Goal: Task Accomplishment & Management: Manage account settings

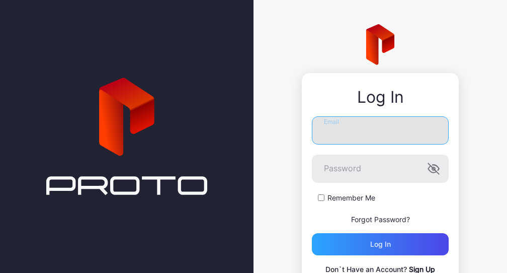
click at [350, 130] on input "Email" at bounding box center [380, 130] width 137 height 28
type input "**********"
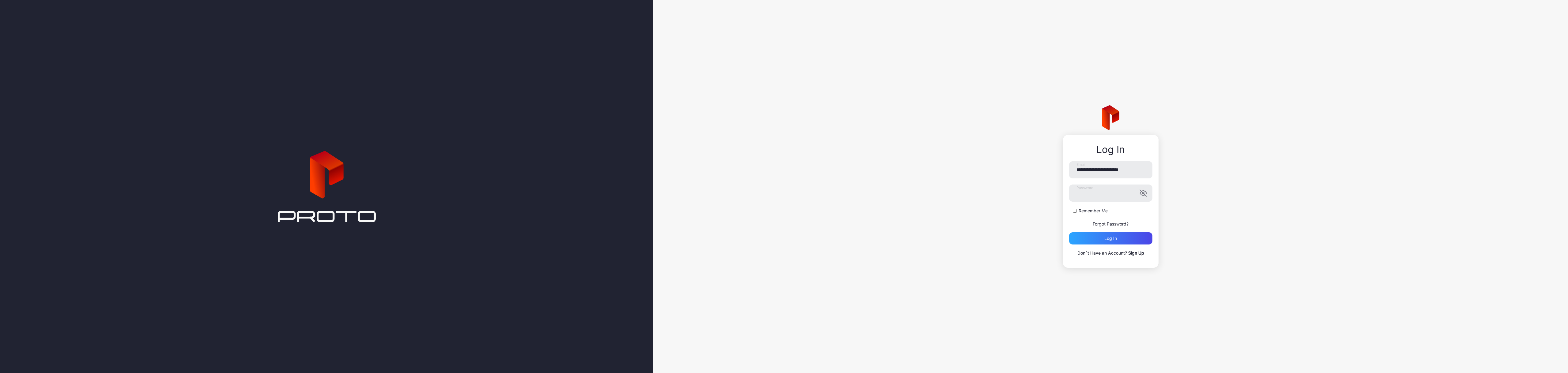
drag, startPoint x: 1136, startPoint y: 253, endPoint x: 1133, endPoint y: 262, distance: 9.5
click at [309, 166] on div "**********" at bounding box center [1110, 209] width 83 height 96
click at [309, 166] on link "Sign Up" at bounding box center [1136, 260] width 16 height 5
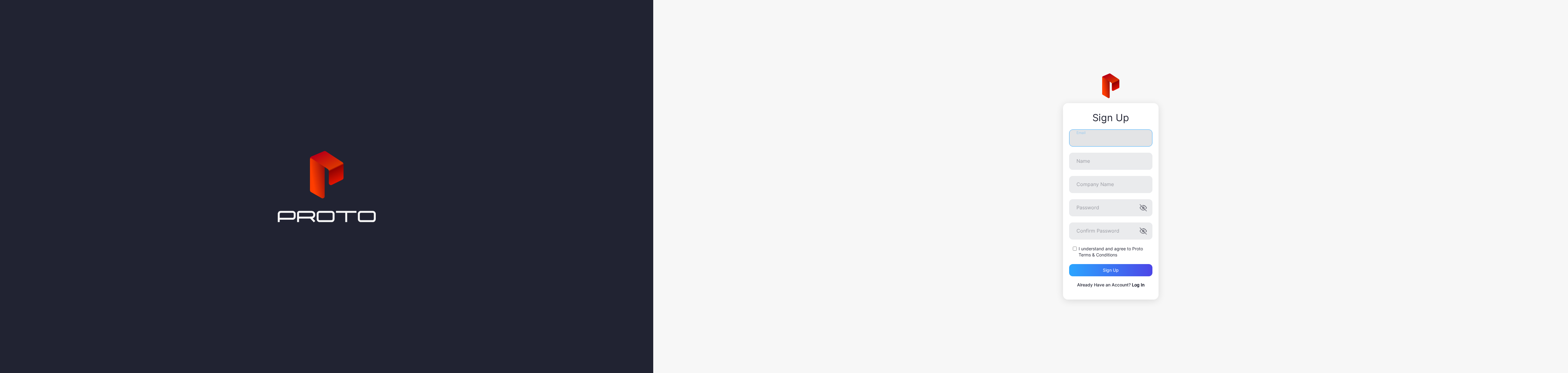
click at [309, 136] on input "Email" at bounding box center [1110, 138] width 83 height 17
click at [309, 141] on input "Email" at bounding box center [1110, 138] width 83 height 17
type input "**********"
click at [309, 166] on input "Name" at bounding box center [1110, 161] width 83 height 17
type input "**********"
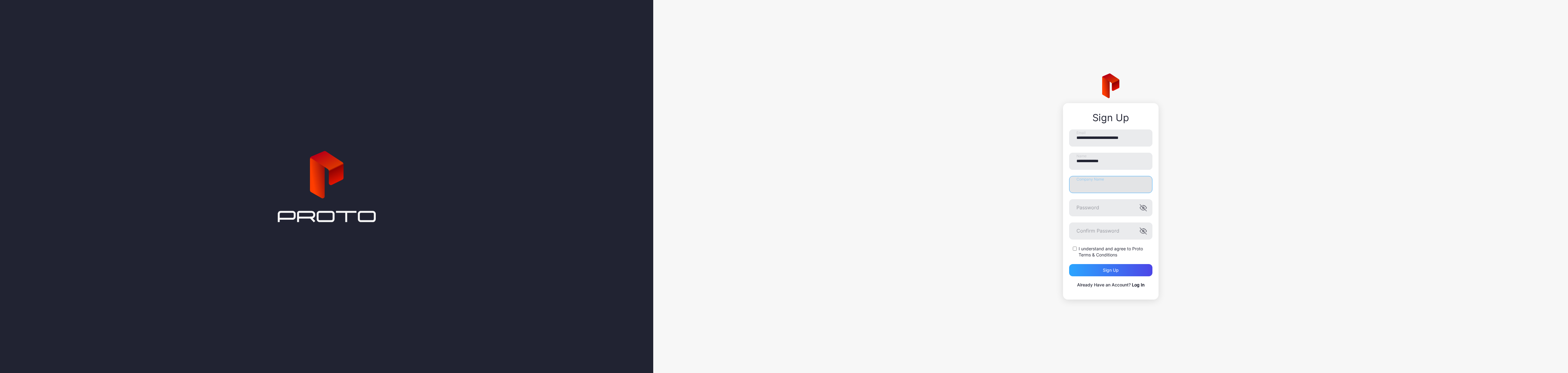
click at [309, 166] on input "Company Name" at bounding box center [1110, 184] width 83 height 17
type input "********"
click at [309, 166] on div "Sign up" at bounding box center [1110, 270] width 83 height 12
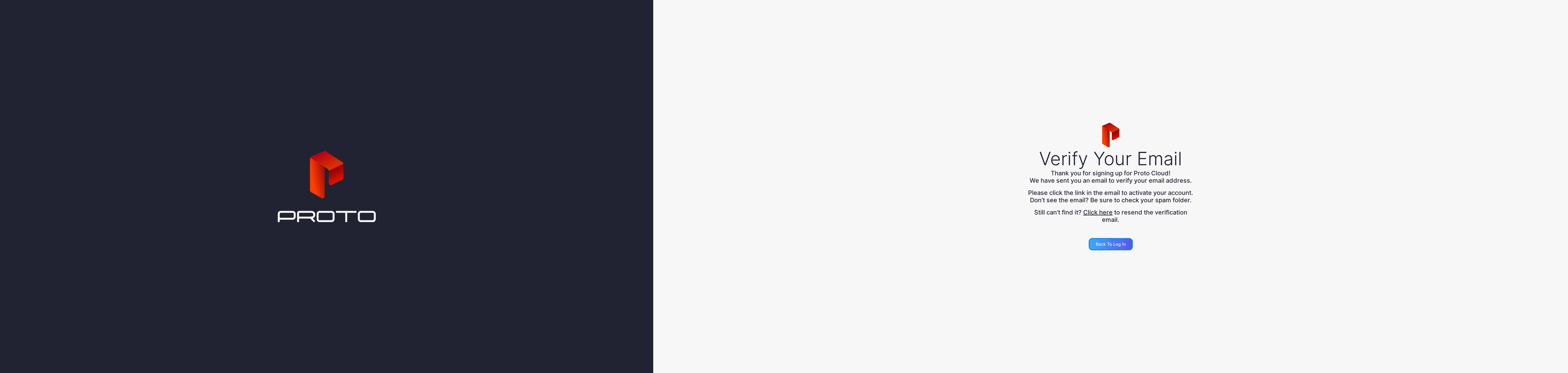
click at [309, 166] on div "Back to Log in" at bounding box center [1110, 244] width 30 height 5
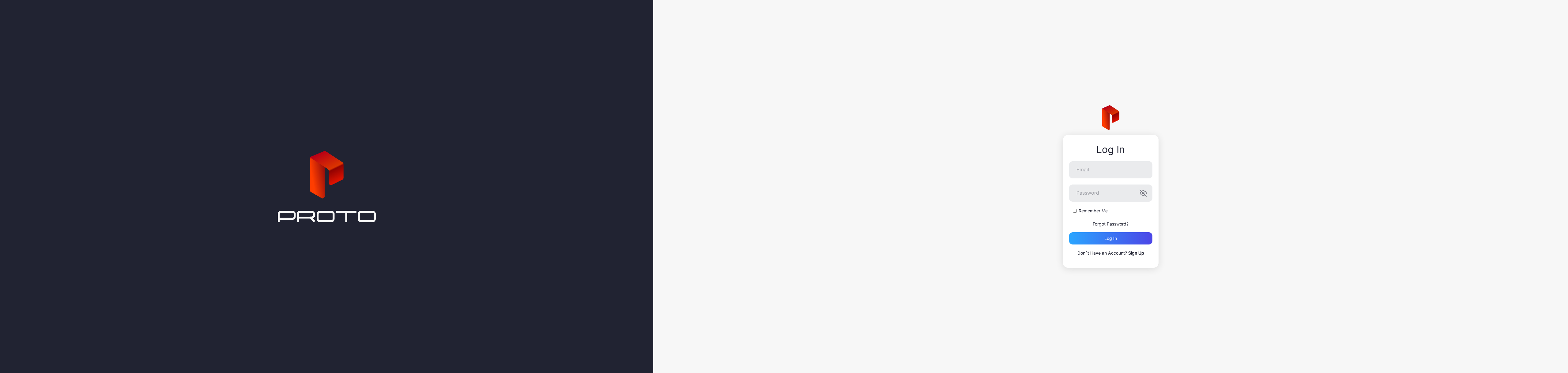
click at [309, 166] on div at bounding box center [326, 186] width 653 height 373
click at [309, 166] on input "Email" at bounding box center [1110, 170] width 83 height 17
type input "**********"
click at [309, 166] on button "Log in" at bounding box center [1110, 239] width 83 height 12
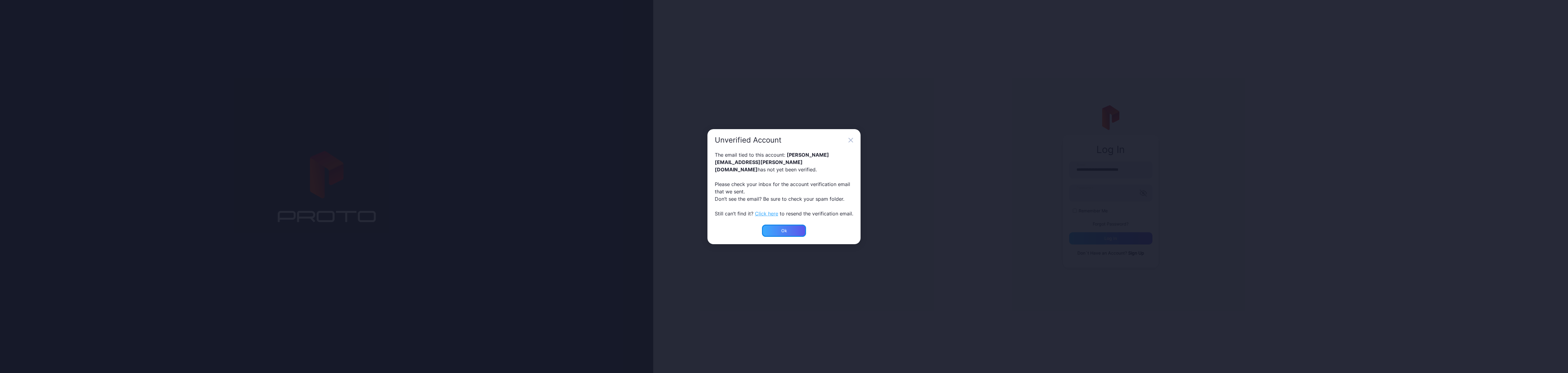
click at [309, 166] on div "Ok" at bounding box center [784, 231] width 44 height 12
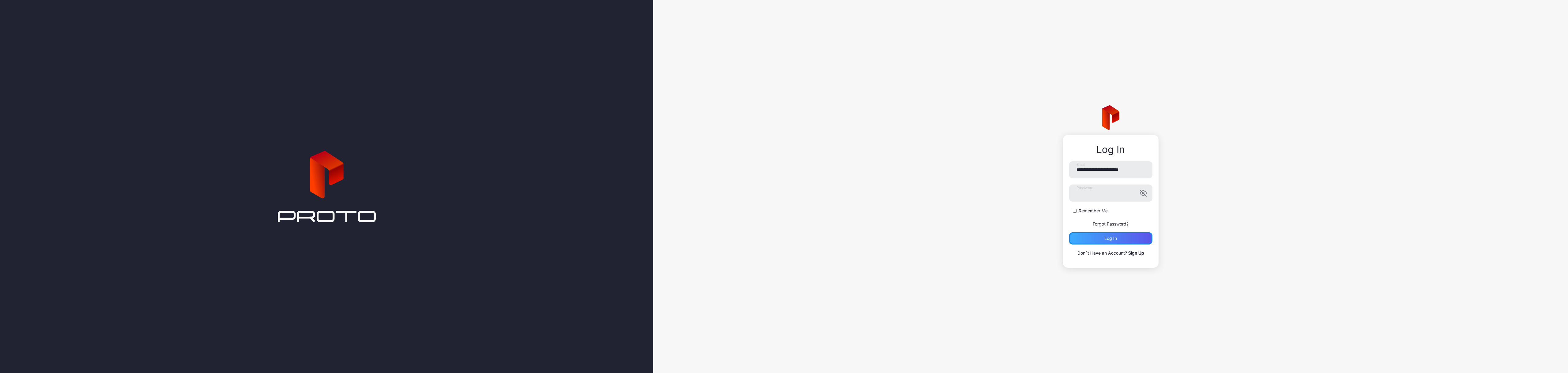
click at [309, 166] on div "Log in" at bounding box center [1110, 239] width 13 height 5
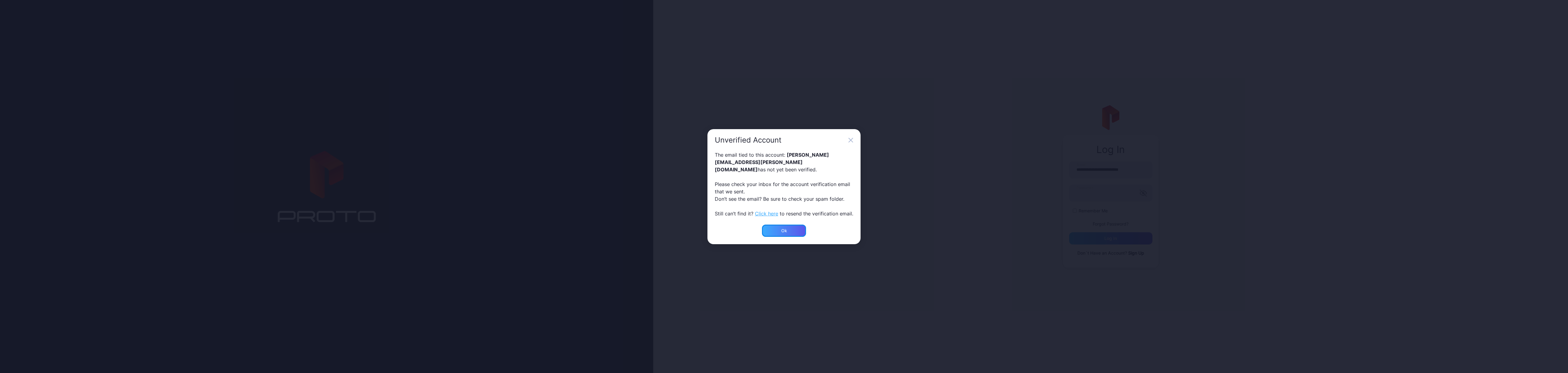
click at [309, 166] on div "Ok" at bounding box center [784, 231] width 44 height 12
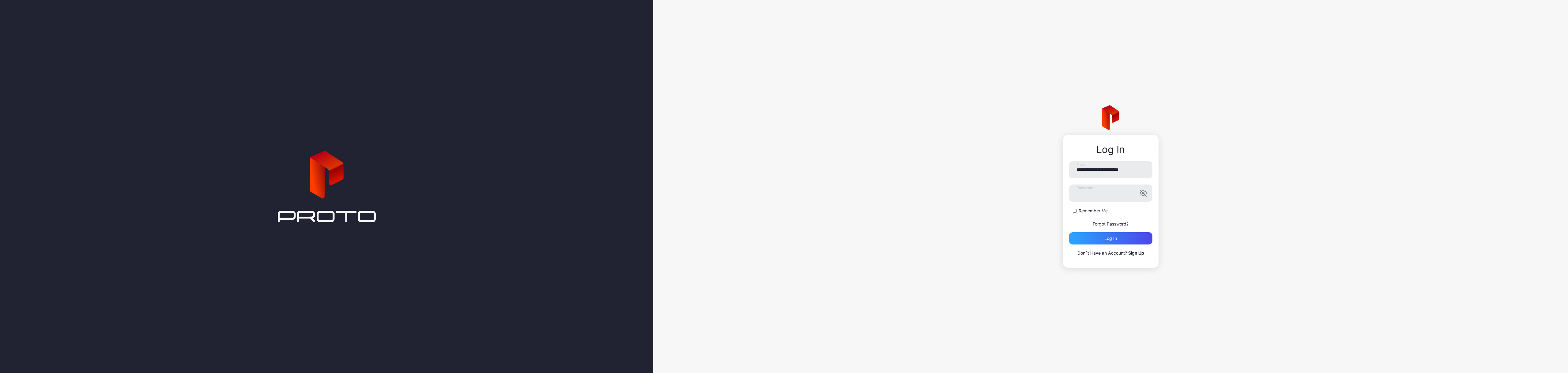
click at [309, 166] on div "**********" at bounding box center [1110, 186] width 915 height 373
click at [309, 166] on div "Log in" at bounding box center [1110, 239] width 13 height 5
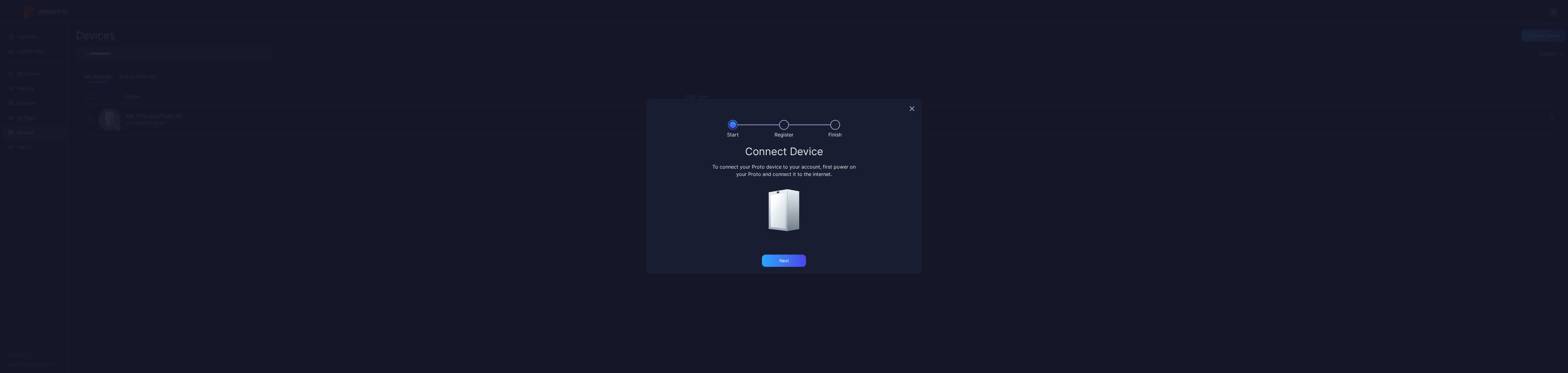
click at [309, 110] on icon "button" at bounding box center [912, 108] width 4 height 4
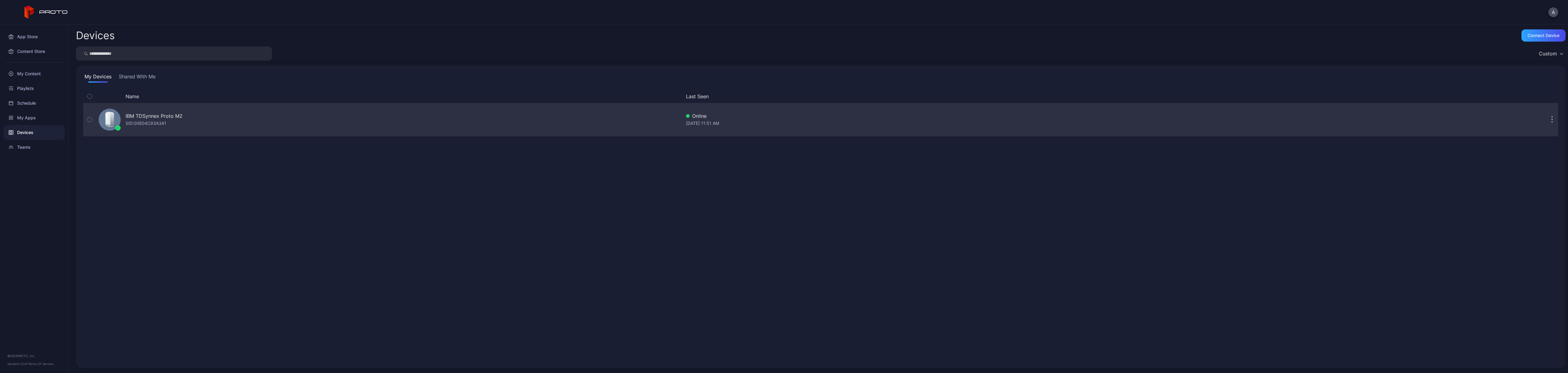
click at [157, 120] on div "SID: 00E04C93A341" at bounding box center [145, 124] width 41 height 7
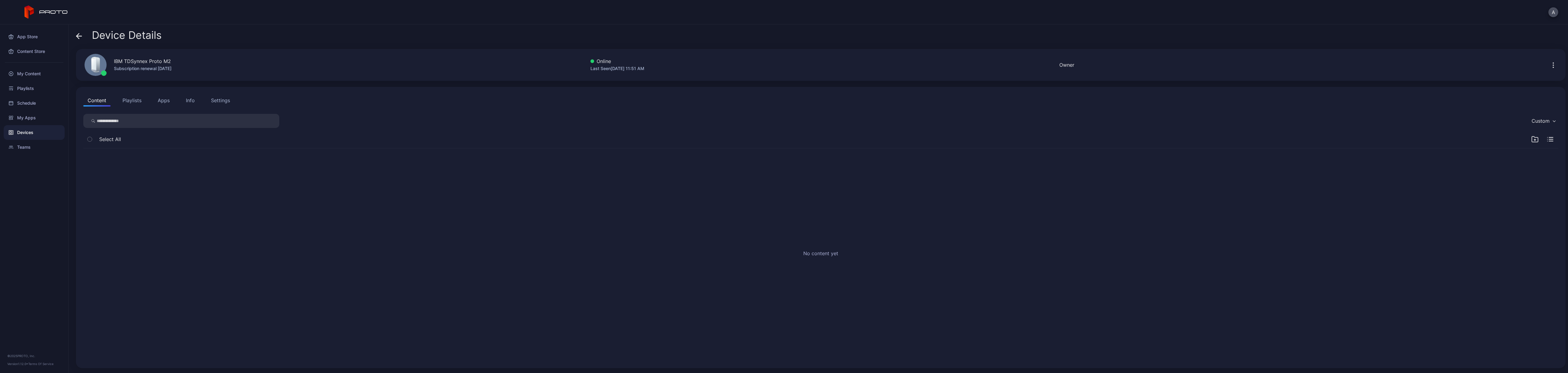
click at [309, 142] on div at bounding box center [1542, 139] width 22 height 7
click at [309, 139] on icon "button" at bounding box center [1551, 139] width 4 height 0
click at [309, 142] on icon "button" at bounding box center [1549, 141] width 2 height 2
click at [309, 140] on icon "button" at bounding box center [1535, 140] width 2 height 0
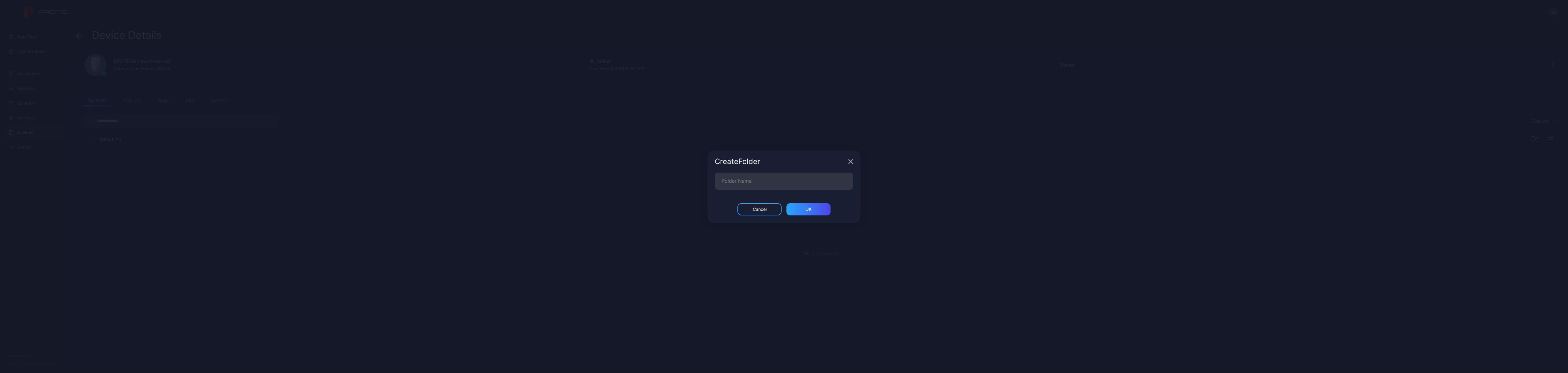
click at [309, 161] on div "Create Folder" at bounding box center [784, 162] width 153 height 22
click at [309, 161] on icon "button" at bounding box center [851, 162] width 5 height 5
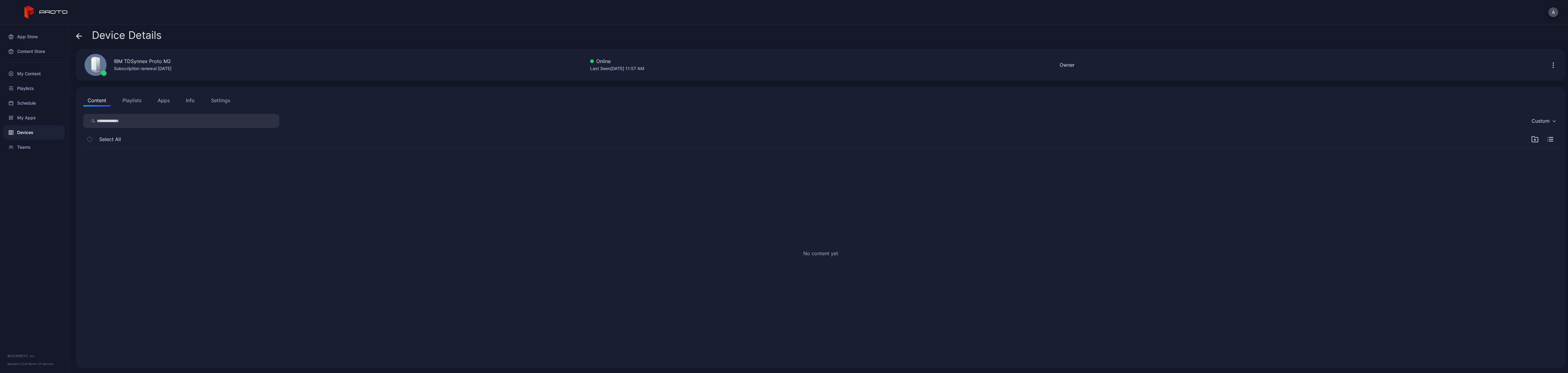
click at [217, 100] on div "Settings" at bounding box center [220, 100] width 19 height 7
click at [216, 99] on div "Settings" at bounding box center [220, 100] width 19 height 7
click at [309, 65] on icon "button" at bounding box center [1553, 65] width 1 height 1
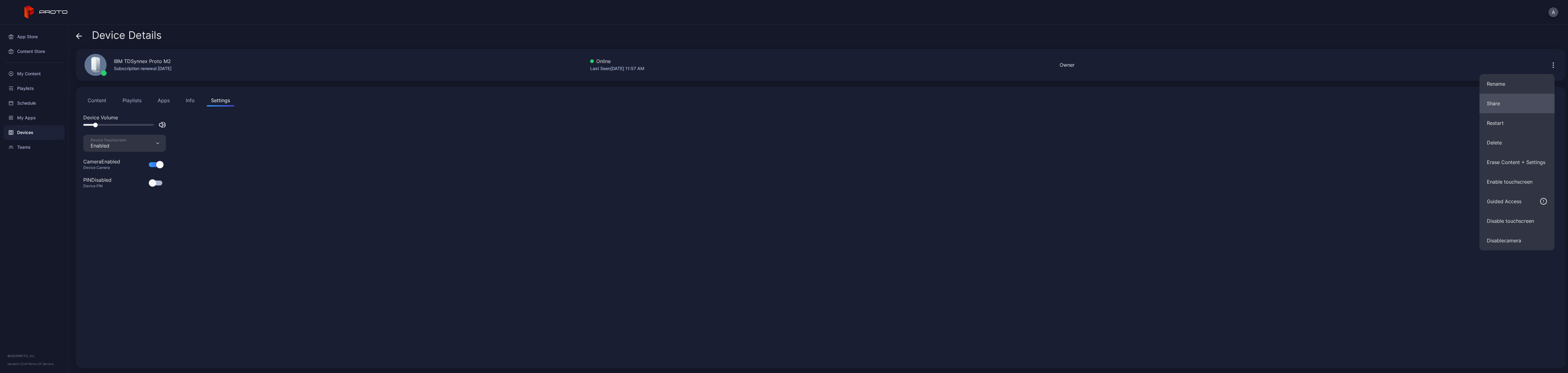
click at [309, 112] on button "Share" at bounding box center [1517, 103] width 75 height 19
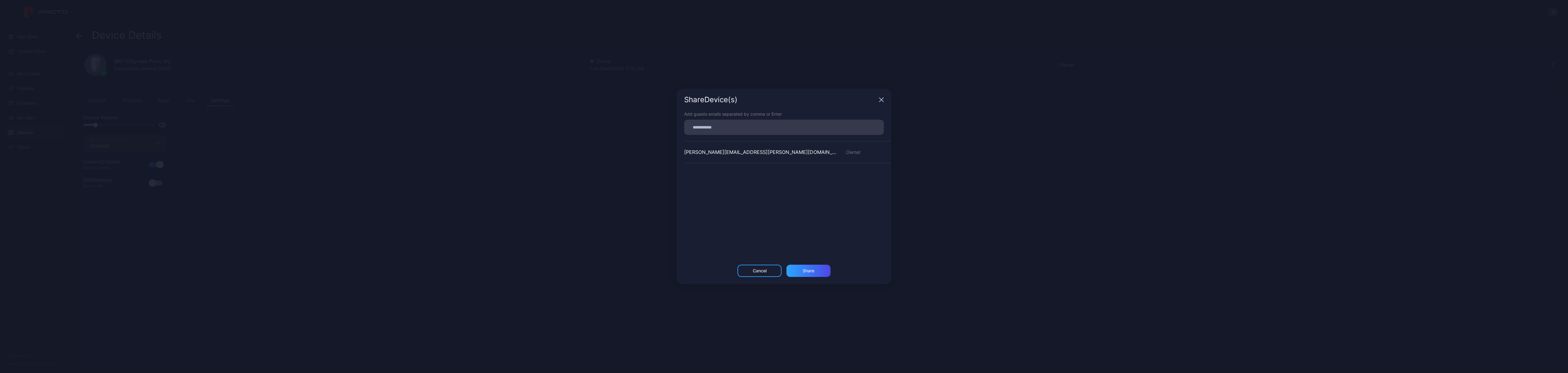
click at [309, 125] on div at bounding box center [786, 127] width 196 height 12
click at [309, 125] on input at bounding box center [784, 127] width 192 height 8
type input "**********"
click at [309, 166] on div "Share" at bounding box center [808, 279] width 12 height 5
click at [309, 166] on div "Guest" at bounding box center [865, 174] width 53 height 13
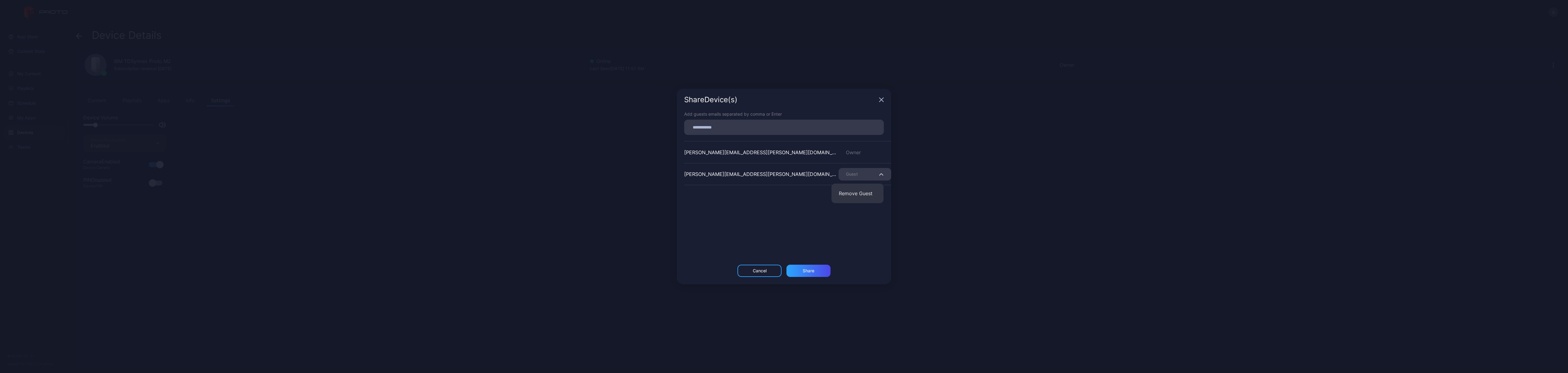
click at [309, 166] on div "[PERSON_NAME][EMAIL_ADDRESS][PERSON_NAME][DOMAIN_NAME] Owner [PERSON_NAME][DOMA…" at bounding box center [788, 187] width 207 height 92
click at [309, 166] on div "Share" at bounding box center [808, 271] width 12 height 5
click at [309, 97] on icon "button" at bounding box center [881, 97] width 5 height 5
